Goal: Task Accomplishment & Management: Manage account settings

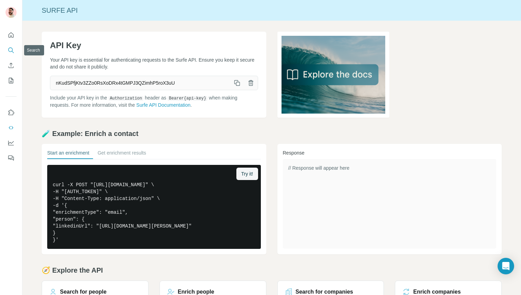
click at [8, 48] on icon "Search" at bounding box center [11, 50] width 7 height 7
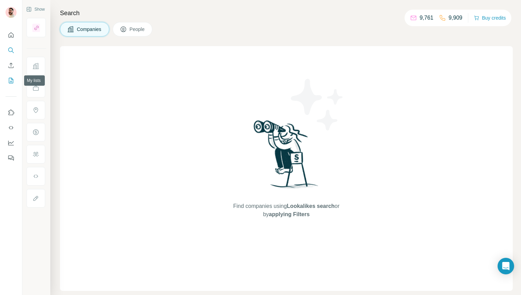
click at [8, 75] on button "My lists" at bounding box center [11, 80] width 11 height 12
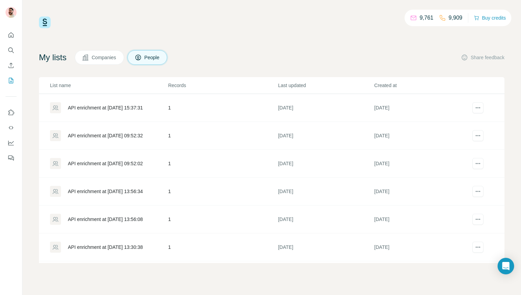
scroll to position [110, 0]
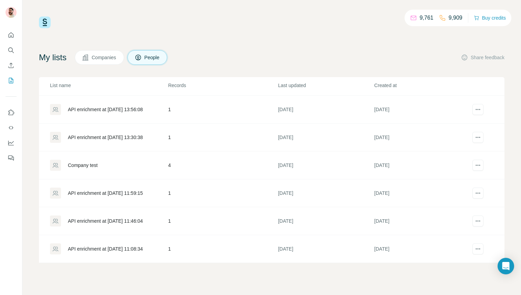
click at [84, 161] on div "Company test" at bounding box center [108, 165] width 117 height 11
